Goal: Task Accomplishment & Management: Use online tool/utility

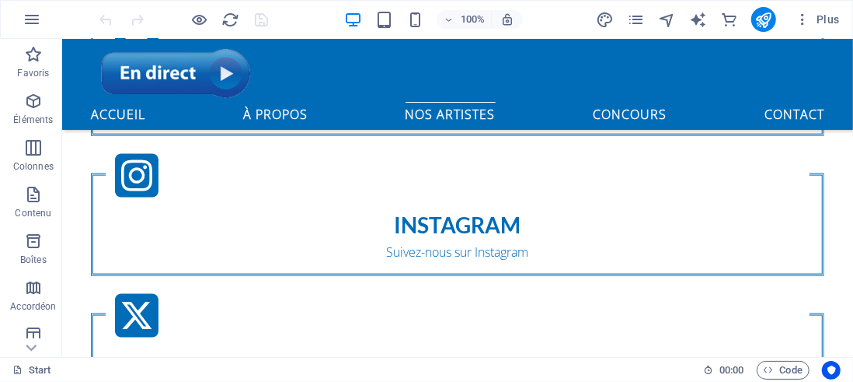
scroll to position [1003, 0]
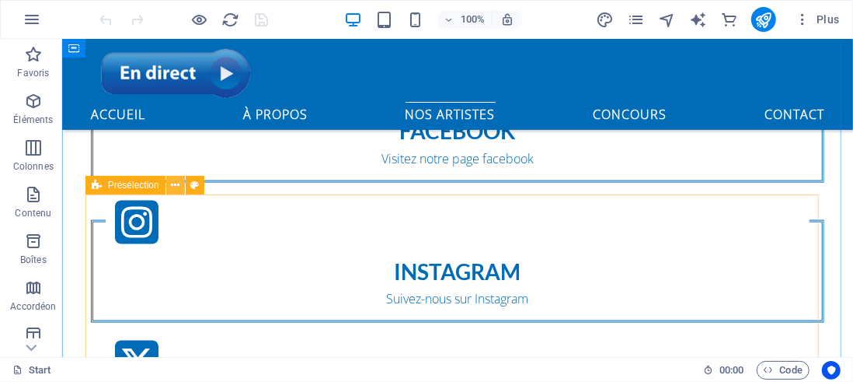
click at [176, 184] on icon at bounding box center [175, 185] width 9 height 16
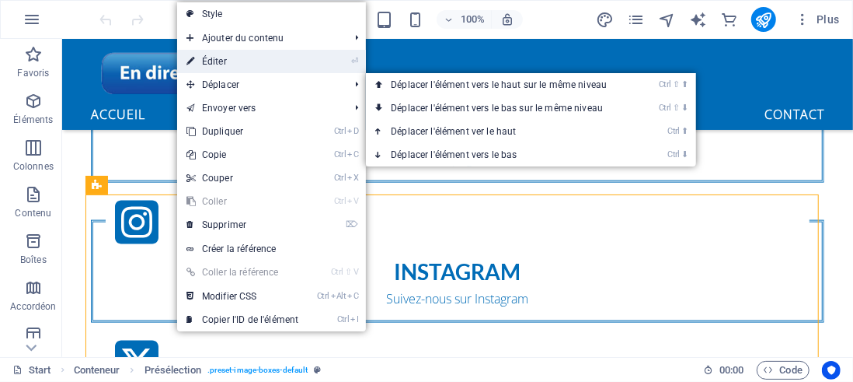
click at [217, 63] on link "⏎ Éditer" at bounding box center [242, 61] width 131 height 23
click at [217, 63] on div "Glissez et déposez l'élément de votre choix pour remplacer le contenu existant.…" at bounding box center [457, 198] width 791 height 318
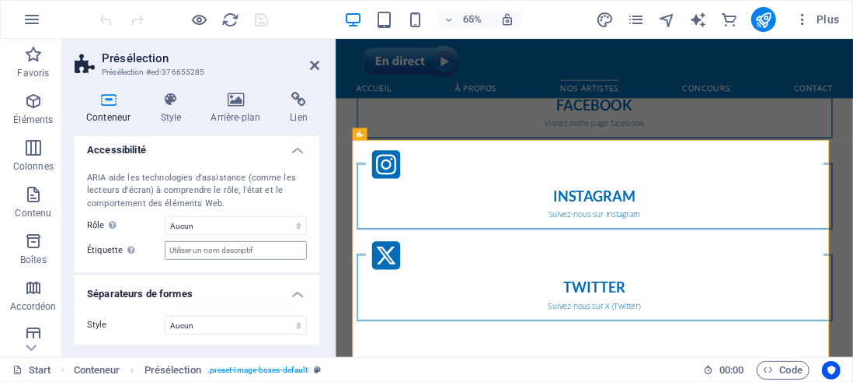
scroll to position [0, 0]
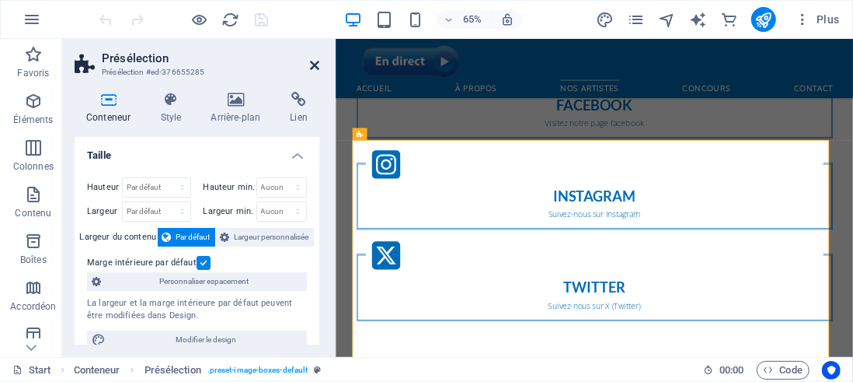
click at [312, 68] on icon at bounding box center [314, 65] width 9 height 12
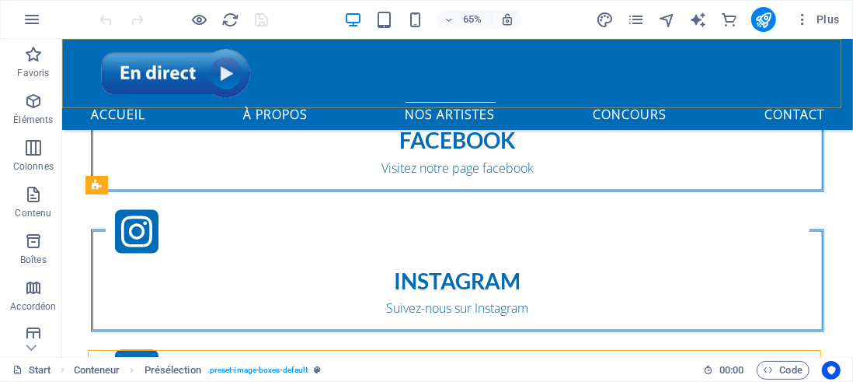
scroll to position [1003, 0]
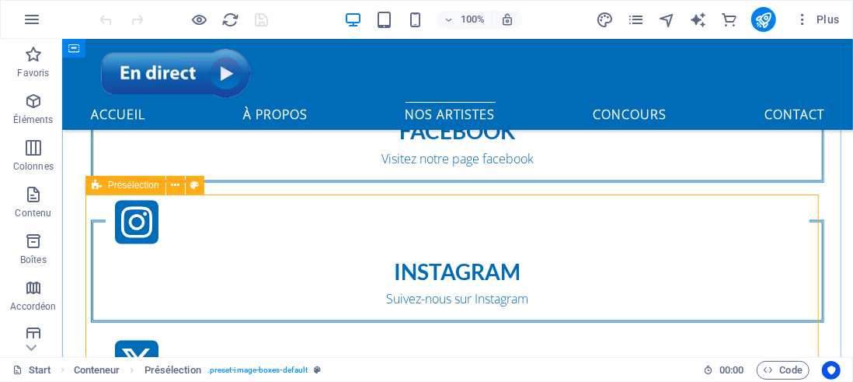
click at [97, 188] on icon at bounding box center [97, 185] width 10 height 19
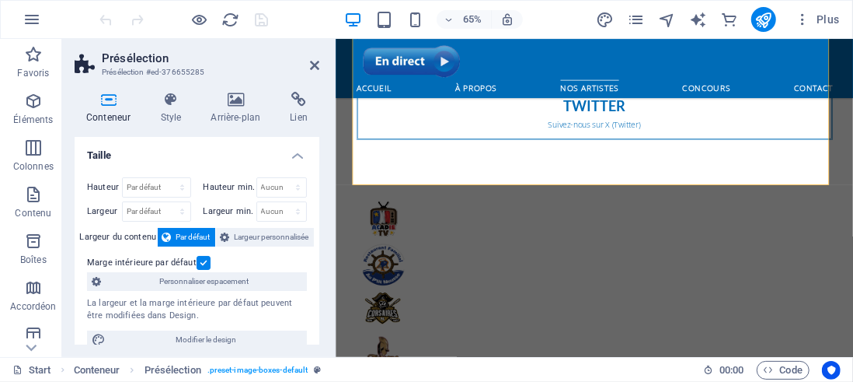
scroll to position [1547, 0]
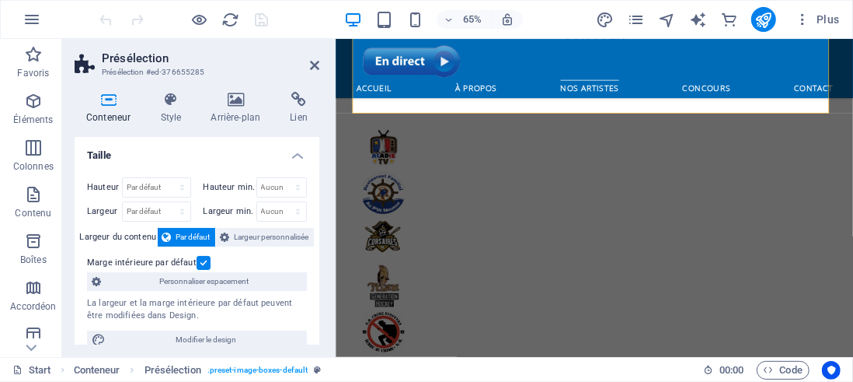
click at [309, 61] on h2 "Présélection" at bounding box center [211, 58] width 218 height 14
click at [310, 61] on icon at bounding box center [314, 65] width 9 height 12
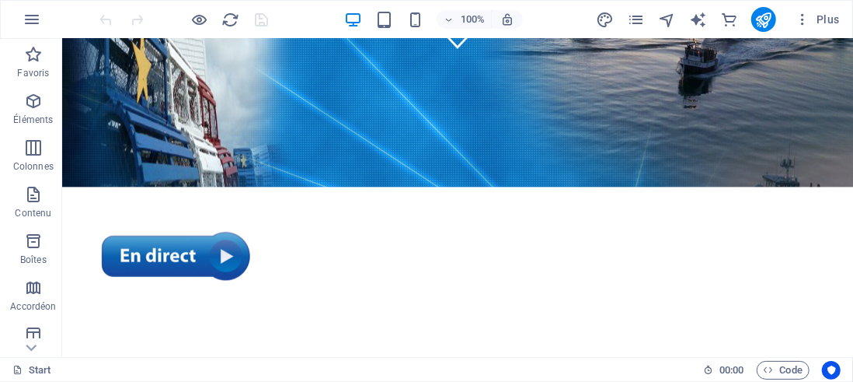
scroll to position [0, 0]
